Goal: Task Accomplishment & Management: Manage account settings

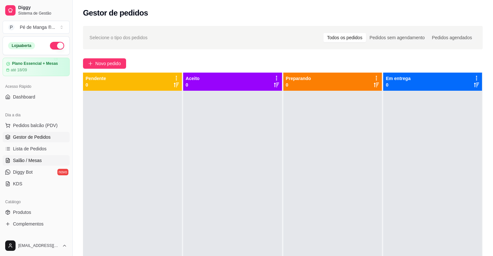
click at [31, 157] on span "Salão / Mesas" at bounding box center [27, 160] width 29 height 6
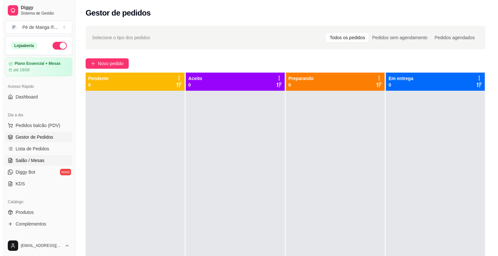
scroll to position [48, 0]
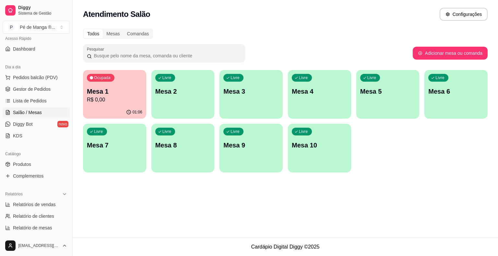
click at [195, 96] on p "Mesa 2" at bounding box center [182, 91] width 55 height 9
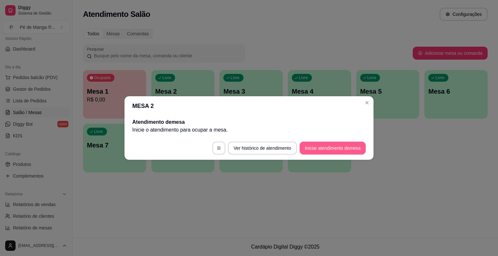
click at [315, 154] on button "Iniciar atendimento de mesa" at bounding box center [333, 148] width 66 height 13
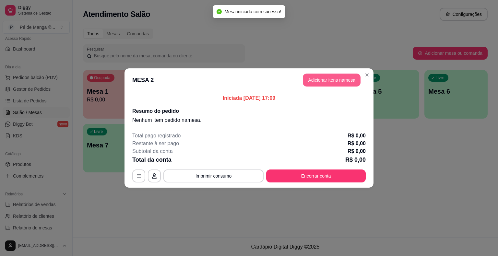
click at [337, 87] on header "MESA 2 Adicionar itens na mesa" at bounding box center [248, 79] width 249 height 23
click at [330, 79] on button "Adicionar itens na mesa" at bounding box center [332, 80] width 56 height 13
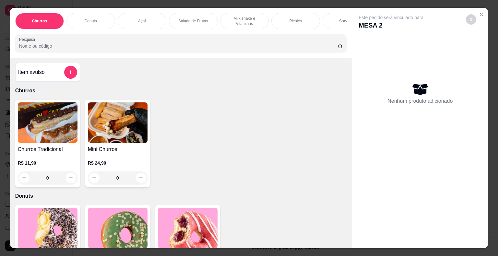
click at [336, 20] on div "Sorvetes" at bounding box center [347, 21] width 49 height 16
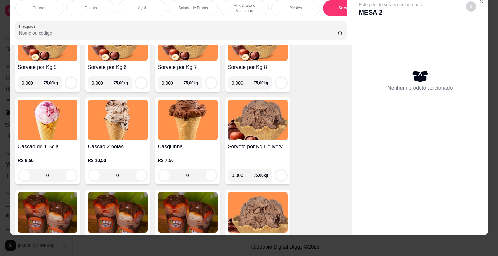
scroll to position [983, 0]
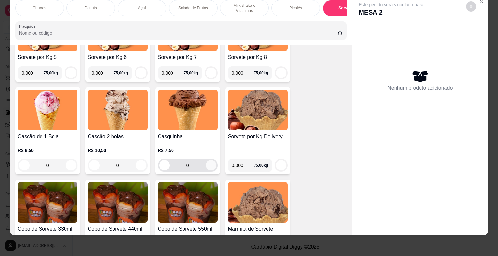
click at [211, 166] on button "increase-product-quantity" at bounding box center [211, 165] width 10 height 10
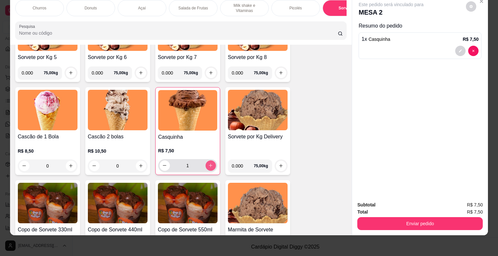
type input "1"
click at [32, 73] on input "0.000" at bounding box center [33, 72] width 22 height 13
type input "0.222"
click at [66, 74] on button "increase-product-quantity" at bounding box center [71, 73] width 10 height 10
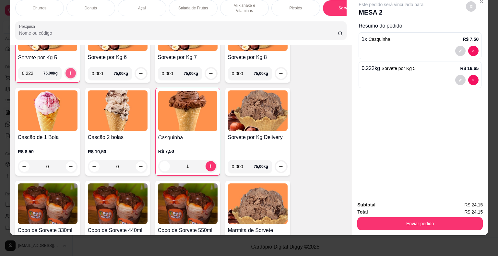
scroll to position [984, 0]
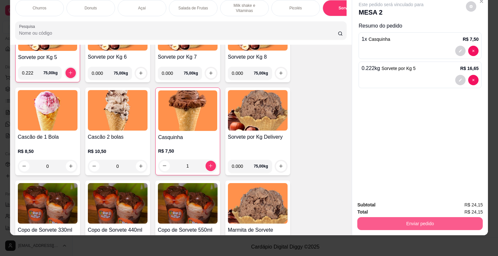
click at [409, 218] on button "Enviar pedido" at bounding box center [419, 223] width 125 height 13
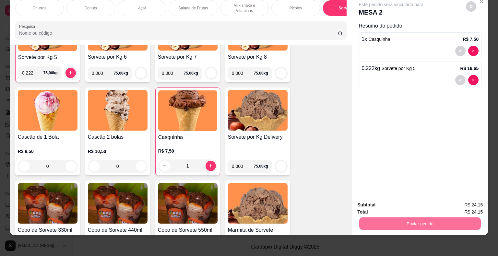
click at [400, 201] on button "Não registrar e enviar pedido" at bounding box center [398, 203] width 65 height 12
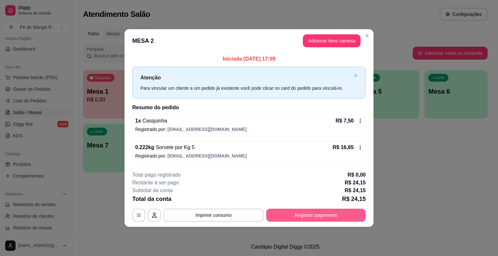
click at [348, 212] on button "Registrar pagamento" at bounding box center [316, 215] width 100 height 13
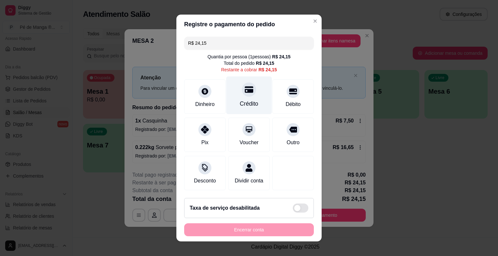
click at [248, 102] on div "Crédito" at bounding box center [249, 104] width 18 height 8
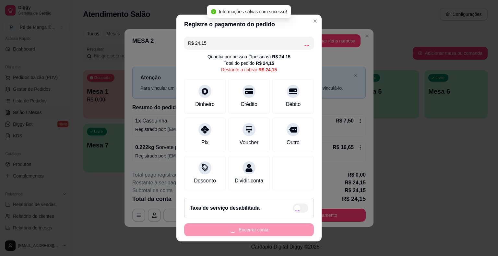
type input "R$ 0,00"
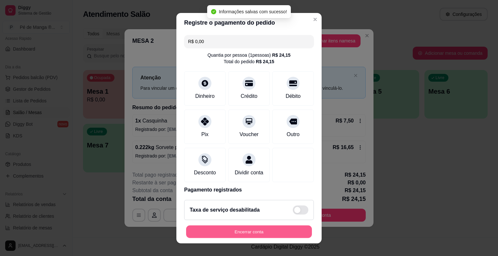
click at [251, 230] on button "Encerrar conta" at bounding box center [249, 231] width 126 height 13
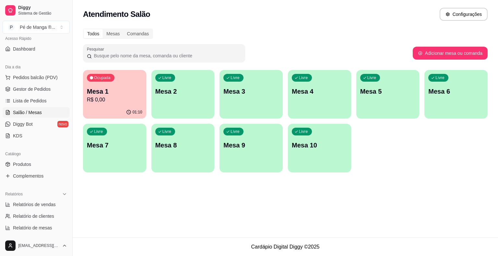
click at [107, 107] on div "01:10" at bounding box center [114, 112] width 63 height 13
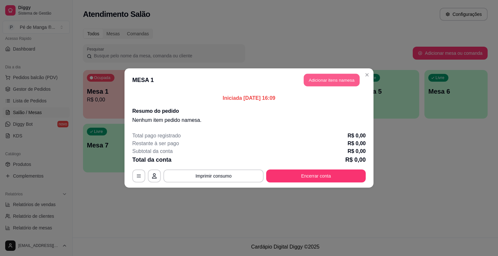
click at [347, 76] on button "Adicionar itens na mesa" at bounding box center [332, 80] width 56 height 13
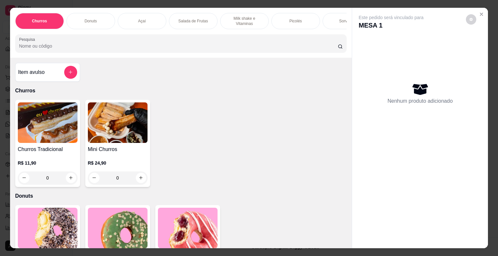
click at [188, 18] on p "Salada de Frutas" at bounding box center [193, 20] width 30 height 5
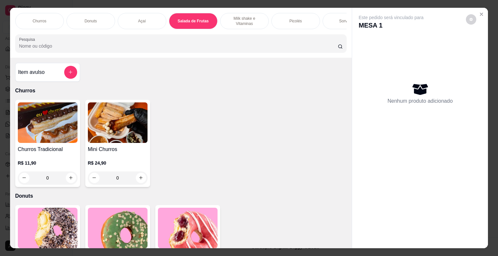
scroll to position [16, 0]
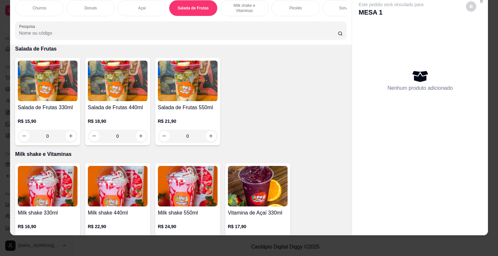
click at [65, 136] on div "0" at bounding box center [48, 136] width 60 height 13
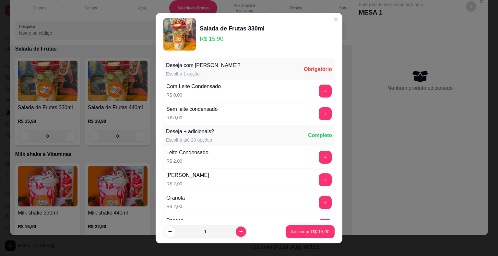
scroll to position [0, 0]
click at [239, 230] on icon "increase-product-quantity" at bounding box center [241, 231] width 5 height 5
type input "2"
click at [319, 112] on button "+" at bounding box center [325, 113] width 13 height 13
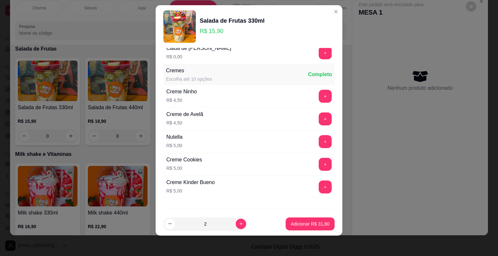
scroll to position [715, 0]
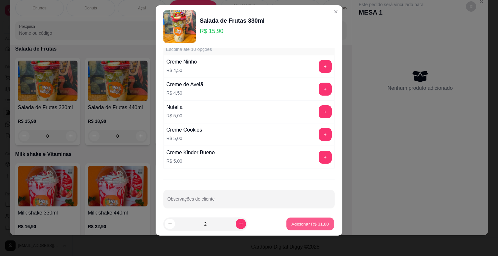
click at [307, 223] on p "Adicionar R$ 31,80" at bounding box center [310, 224] width 38 height 6
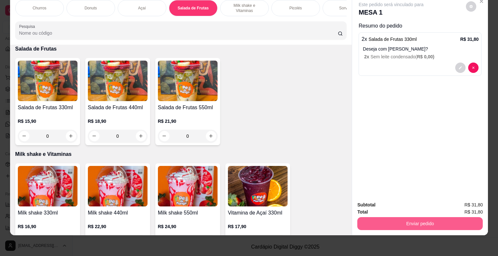
click at [410, 219] on button "Enviar pedido" at bounding box center [419, 223] width 125 height 13
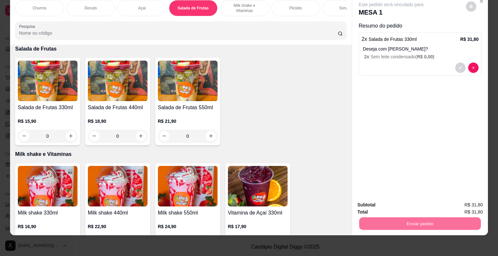
click at [405, 203] on button "Não registrar e enviar pedido" at bounding box center [398, 203] width 65 height 12
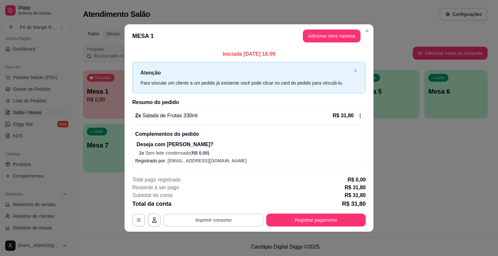
click at [218, 225] on button "Imprimir consumo" at bounding box center [213, 220] width 100 height 13
click at [227, 207] on button "IMPRESSORA" at bounding box center [215, 205] width 47 height 10
click at [301, 221] on button "Registrar pagamento" at bounding box center [316, 220] width 100 height 13
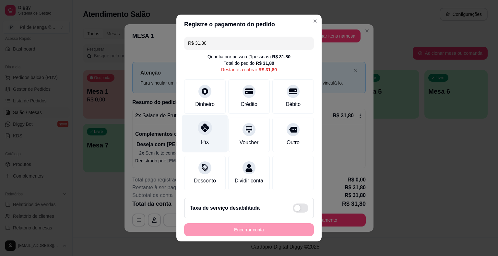
click at [200, 134] on div at bounding box center [205, 128] width 14 height 14
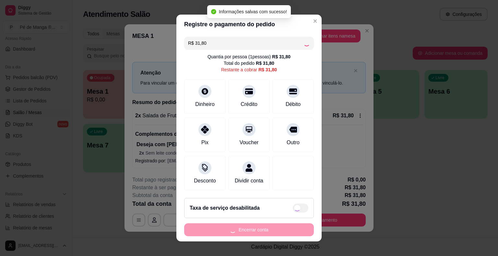
type input "R$ 0,00"
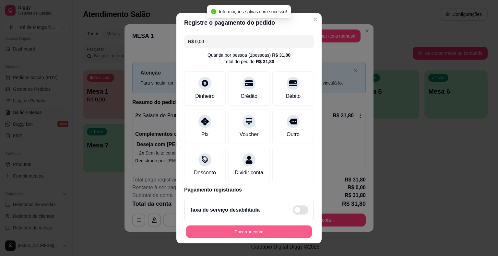
click at [235, 234] on button "Encerrar conta" at bounding box center [249, 231] width 126 height 13
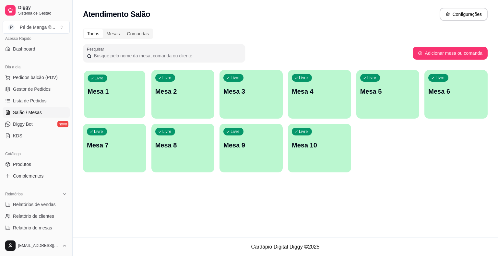
click at [123, 96] on div "Livre Mesa 1" at bounding box center [114, 91] width 61 height 40
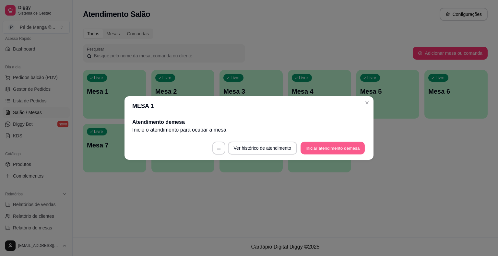
click at [322, 144] on button "Iniciar atendimento de mesa" at bounding box center [333, 148] width 64 height 13
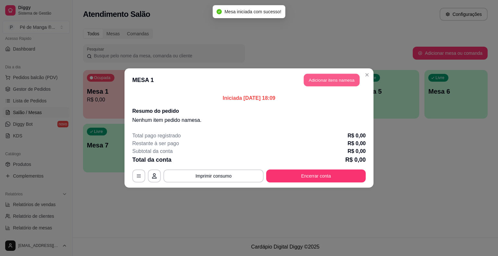
click at [320, 76] on button "Adicionar itens na mesa" at bounding box center [332, 80] width 56 height 13
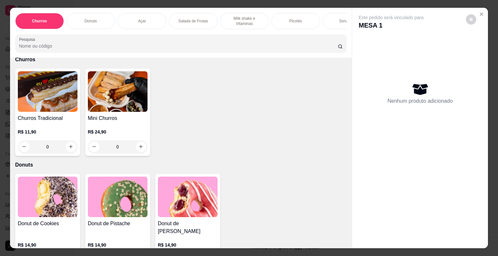
scroll to position [97, 0]
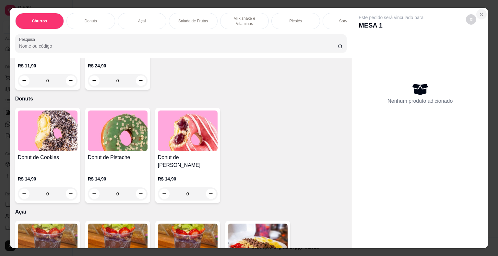
click at [481, 13] on icon "Close" at bounding box center [481, 14] width 5 height 5
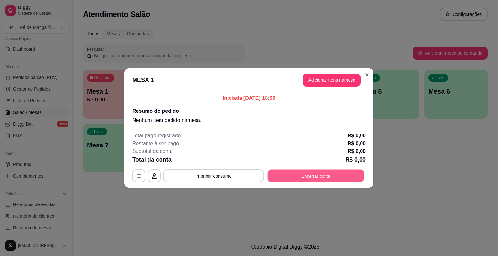
click at [292, 176] on button "Encerrar conta" at bounding box center [316, 176] width 97 height 13
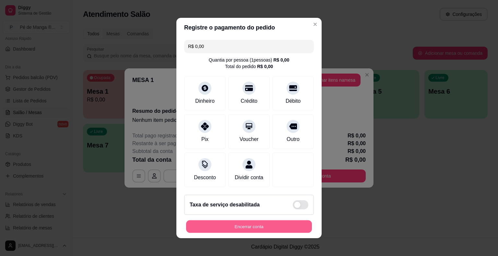
click at [277, 226] on button "Encerrar conta" at bounding box center [249, 226] width 126 height 13
